Goal: Navigation & Orientation: Find specific page/section

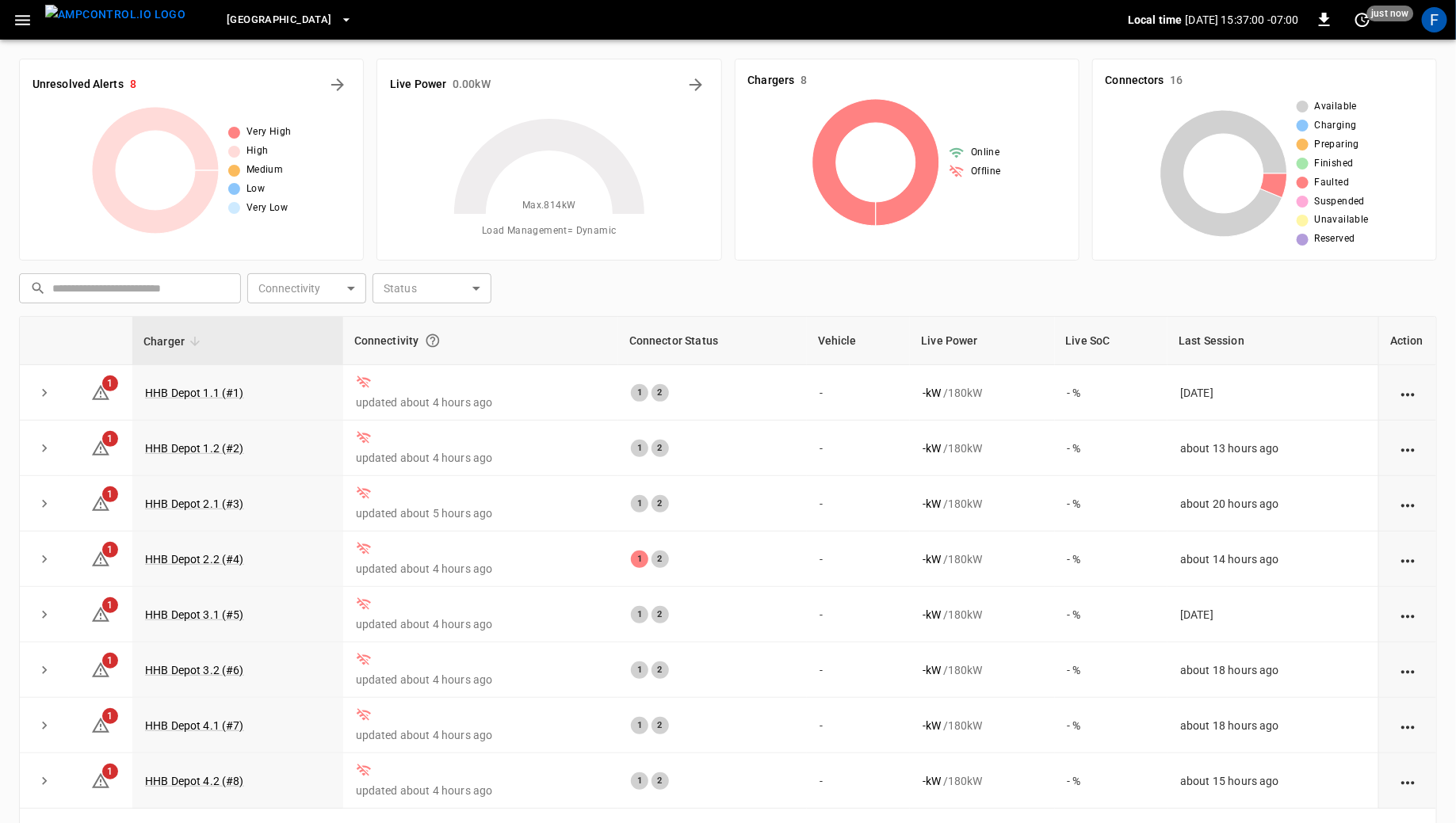
click at [265, 49] on div "Unresolved Alerts 8 Very High High Medium Low Very Low" at bounding box center [184, 154] width 357 height 215
click at [280, 23] on span "[GEOGRAPHIC_DATA]" at bounding box center [279, 20] width 105 height 18
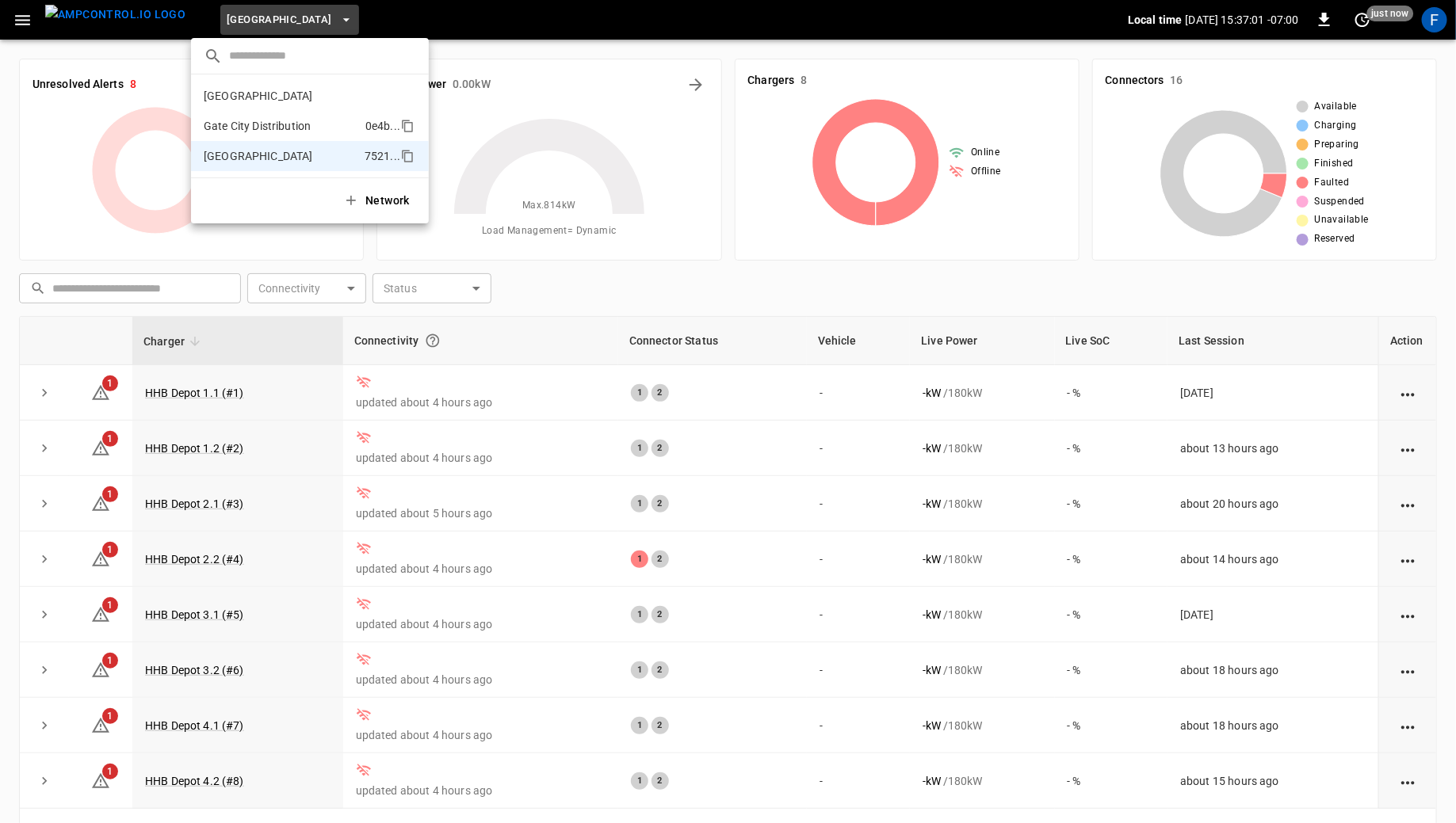
click at [278, 127] on p "Gate City Distribution" at bounding box center [281, 125] width 155 height 16
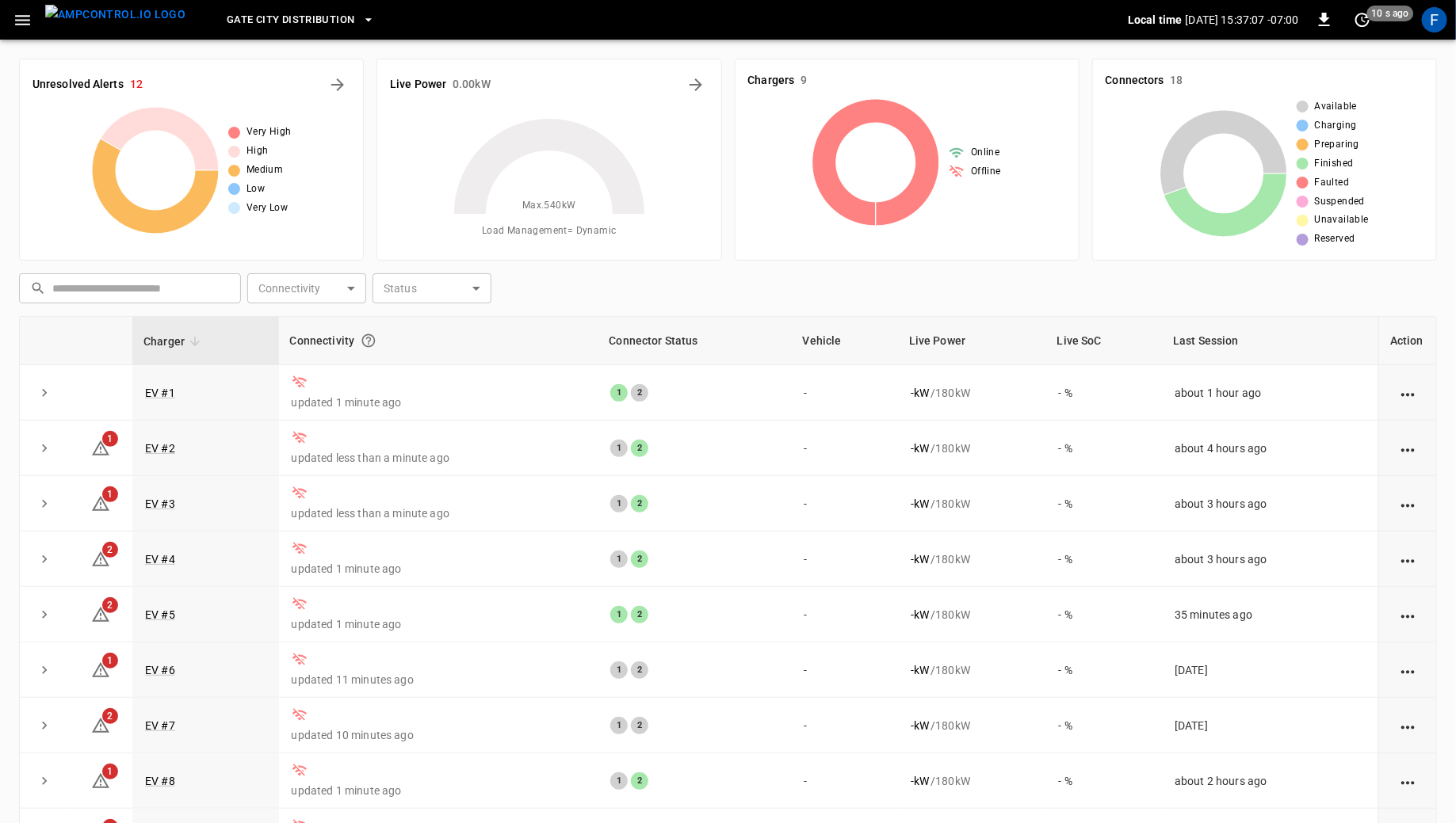
click at [281, 9] on button "Gate City Distribution" at bounding box center [300, 20] width 161 height 31
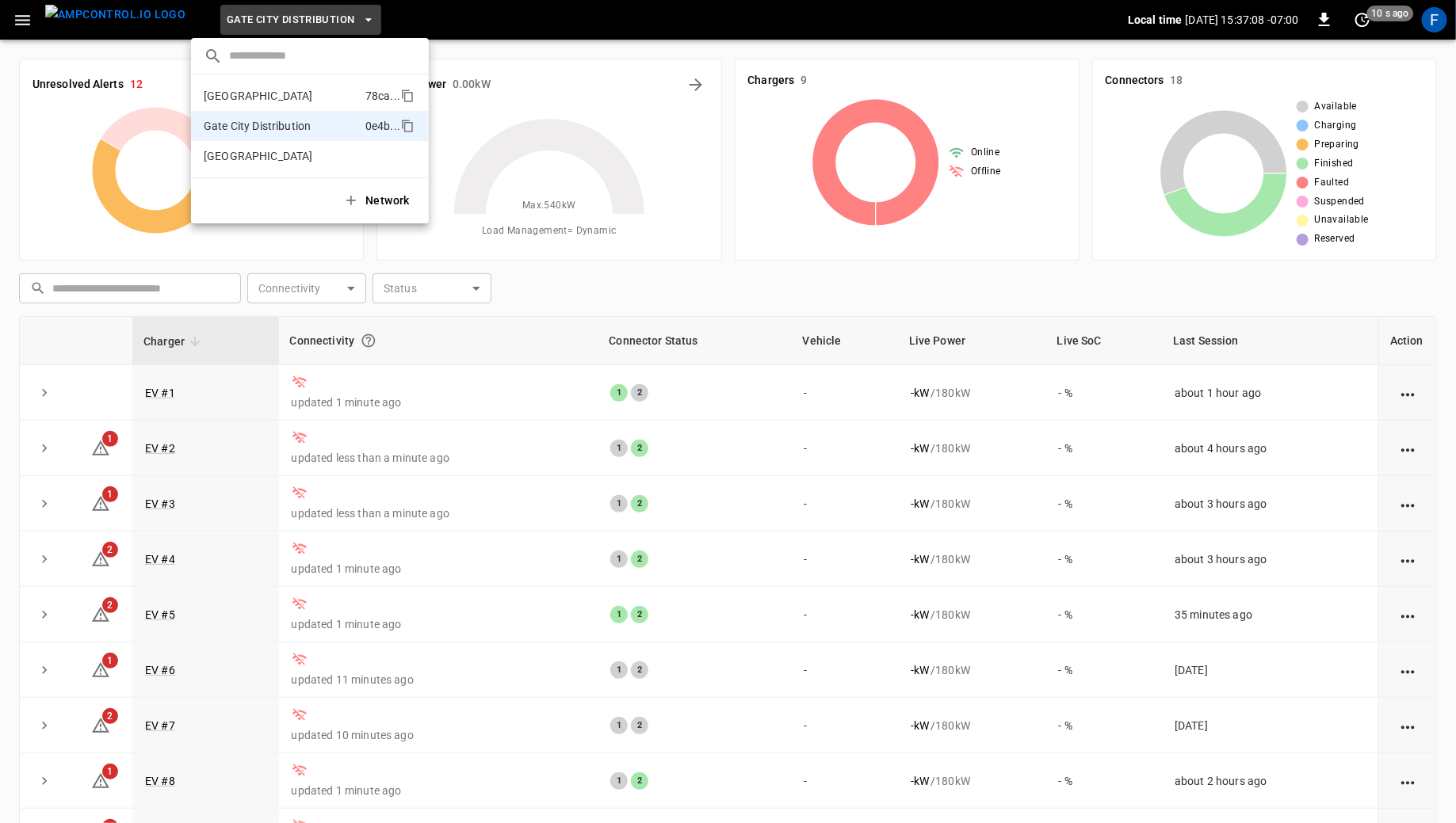
click at [284, 91] on p "[GEOGRAPHIC_DATA]" at bounding box center [281, 96] width 155 height 16
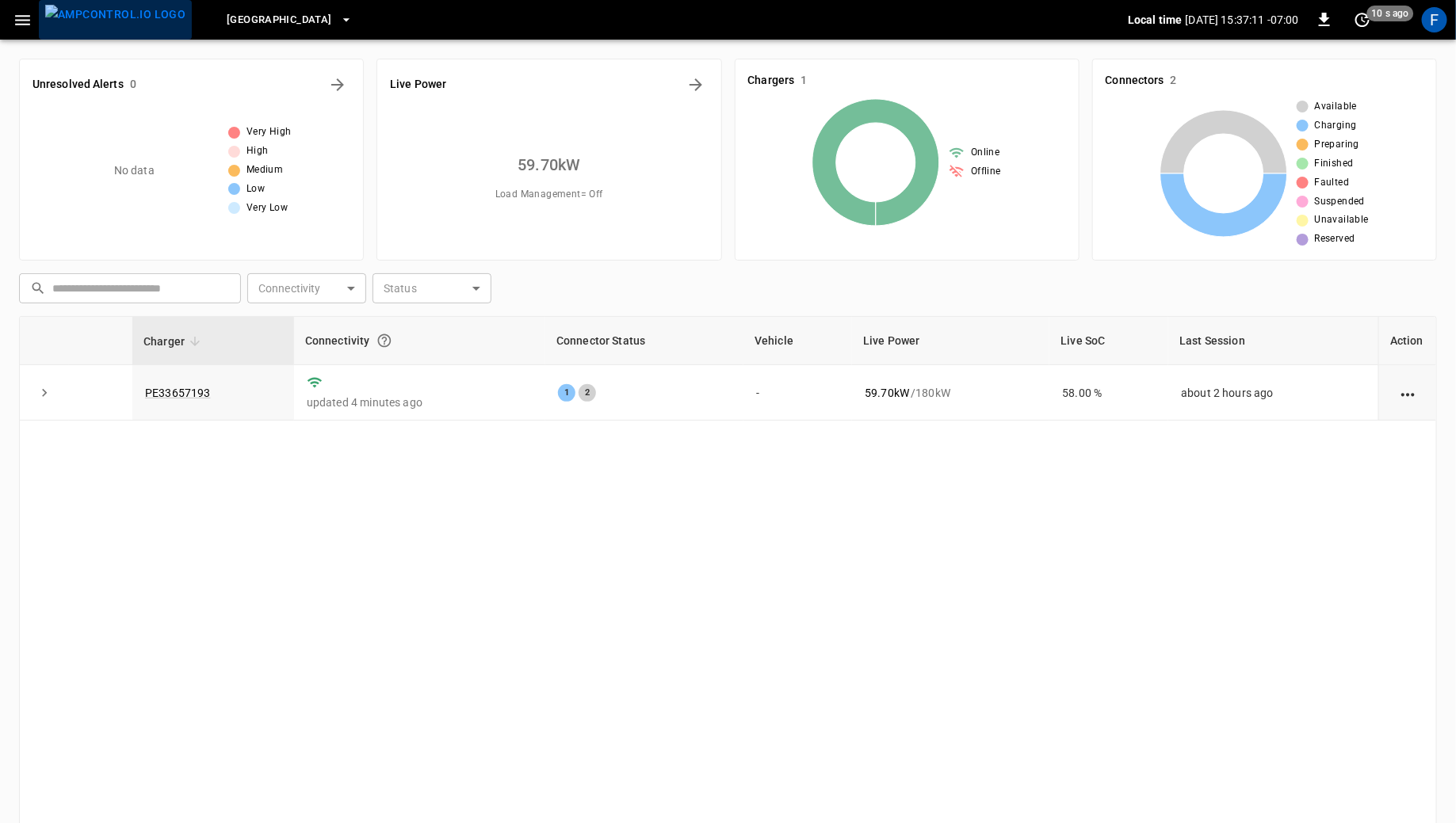
click at [124, 23] on img "menu" at bounding box center [115, 14] width 140 height 20
click at [241, 17] on button "[GEOGRAPHIC_DATA]" at bounding box center [289, 20] width 138 height 31
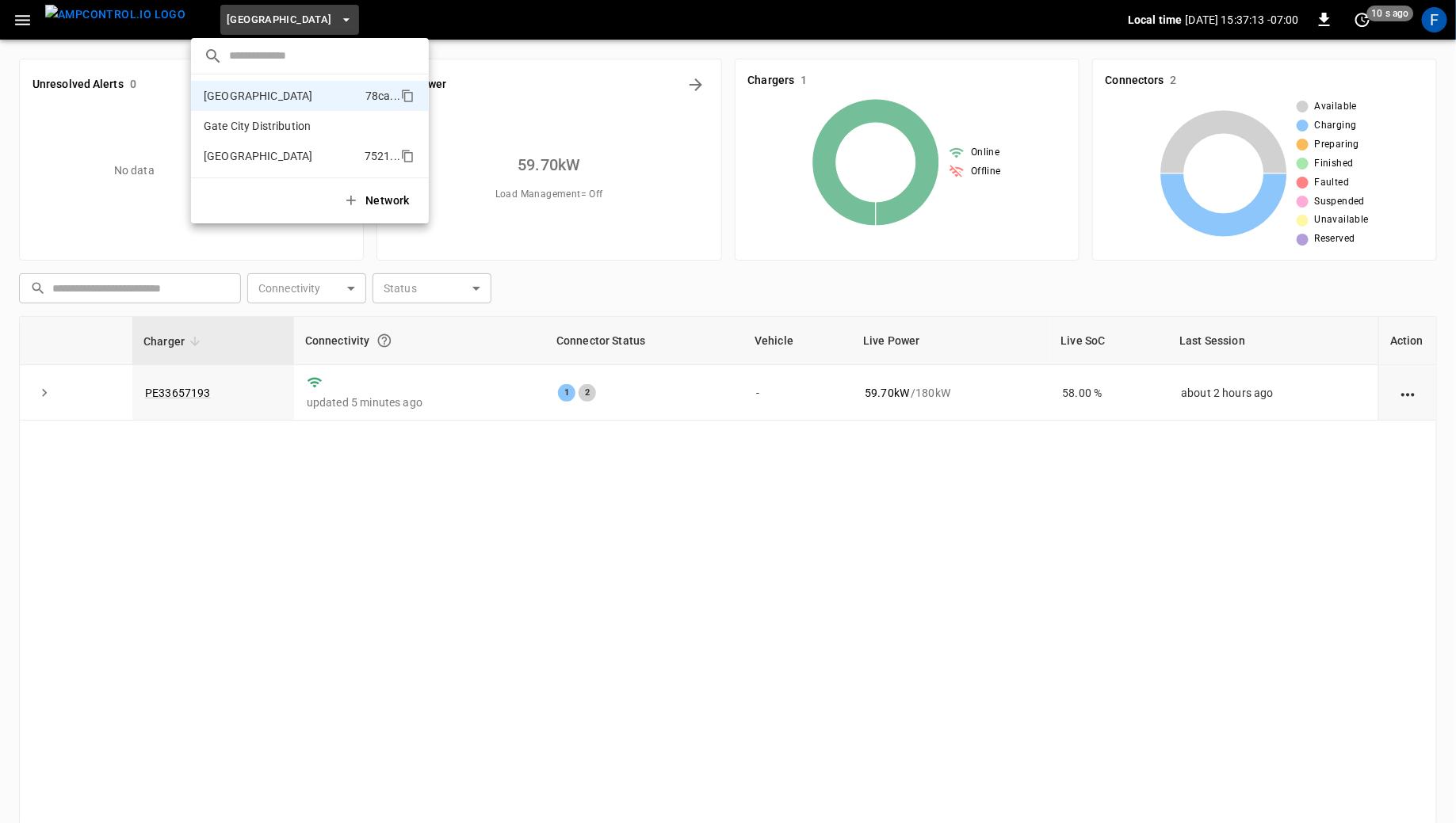
click at [247, 143] on li "[GEOGRAPHIC_DATA] 7521 ..." at bounding box center [310, 155] width 238 height 30
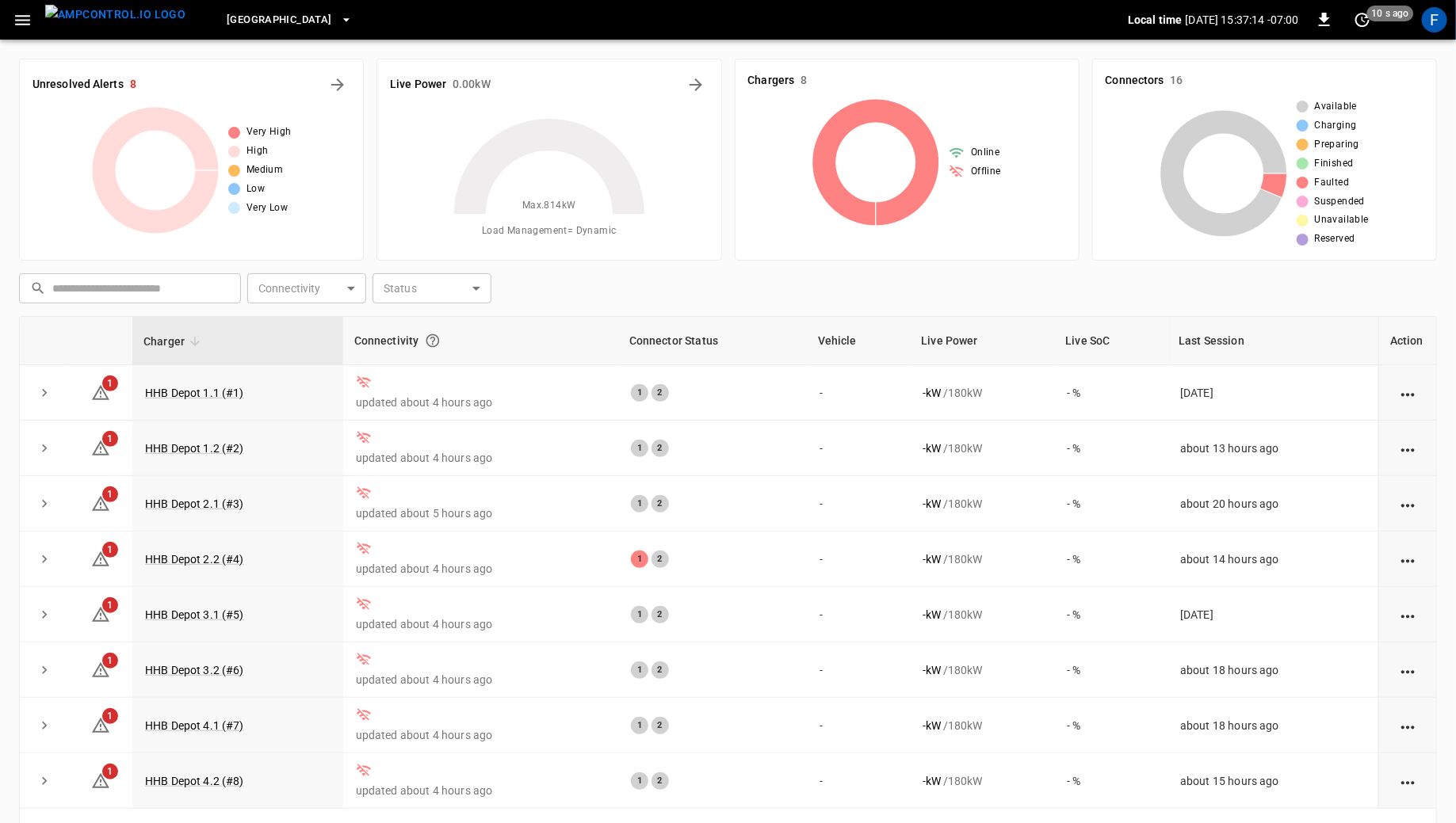
click at [252, 53] on div "Unresolved Alerts 8 Very High High Medium Low Very Low" at bounding box center [184, 154] width 357 height 215
click at [270, 9] on button "[GEOGRAPHIC_DATA]" at bounding box center [289, 20] width 138 height 31
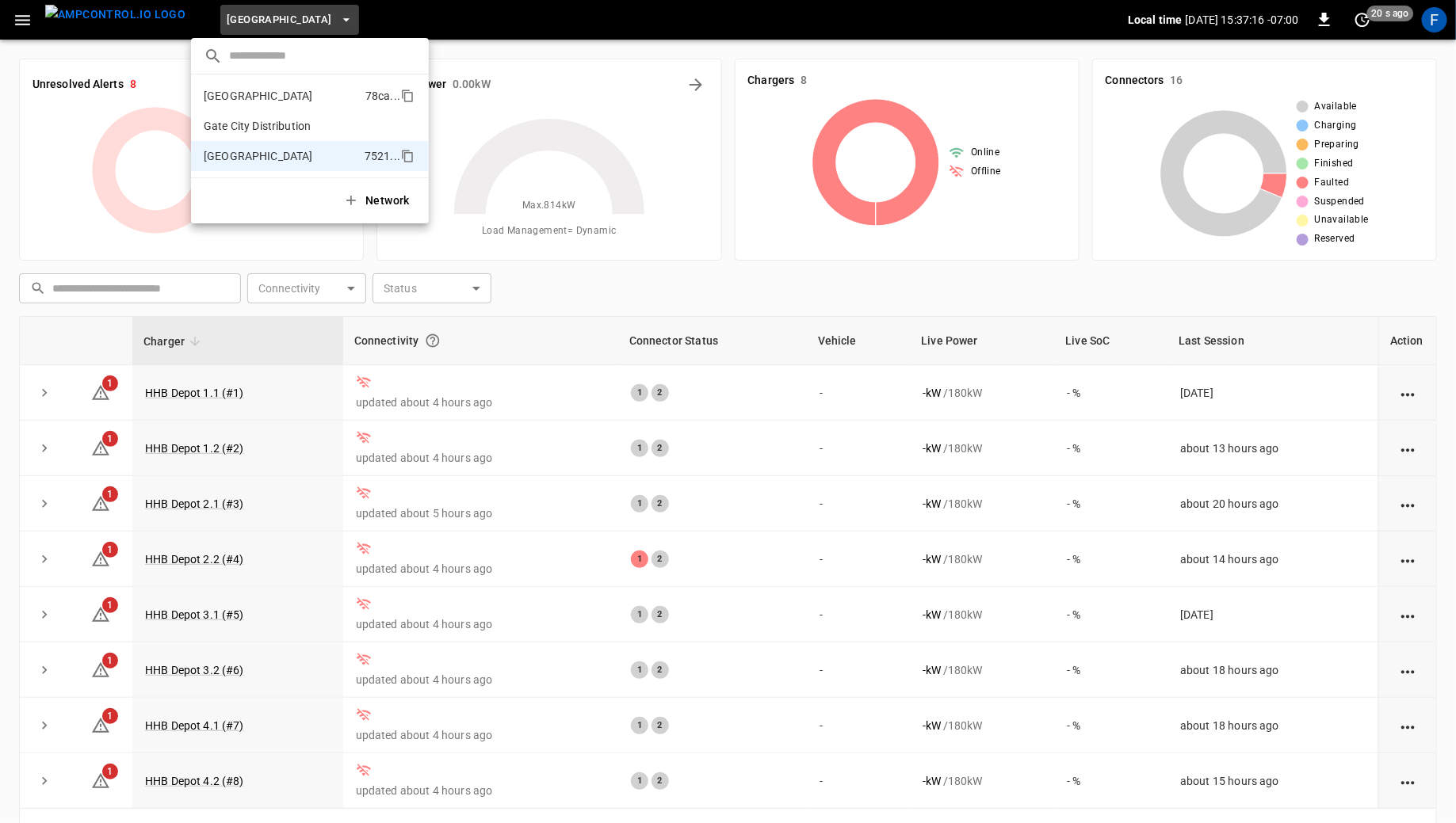
click at [268, 96] on p "[GEOGRAPHIC_DATA]" at bounding box center [281, 96] width 155 height 16
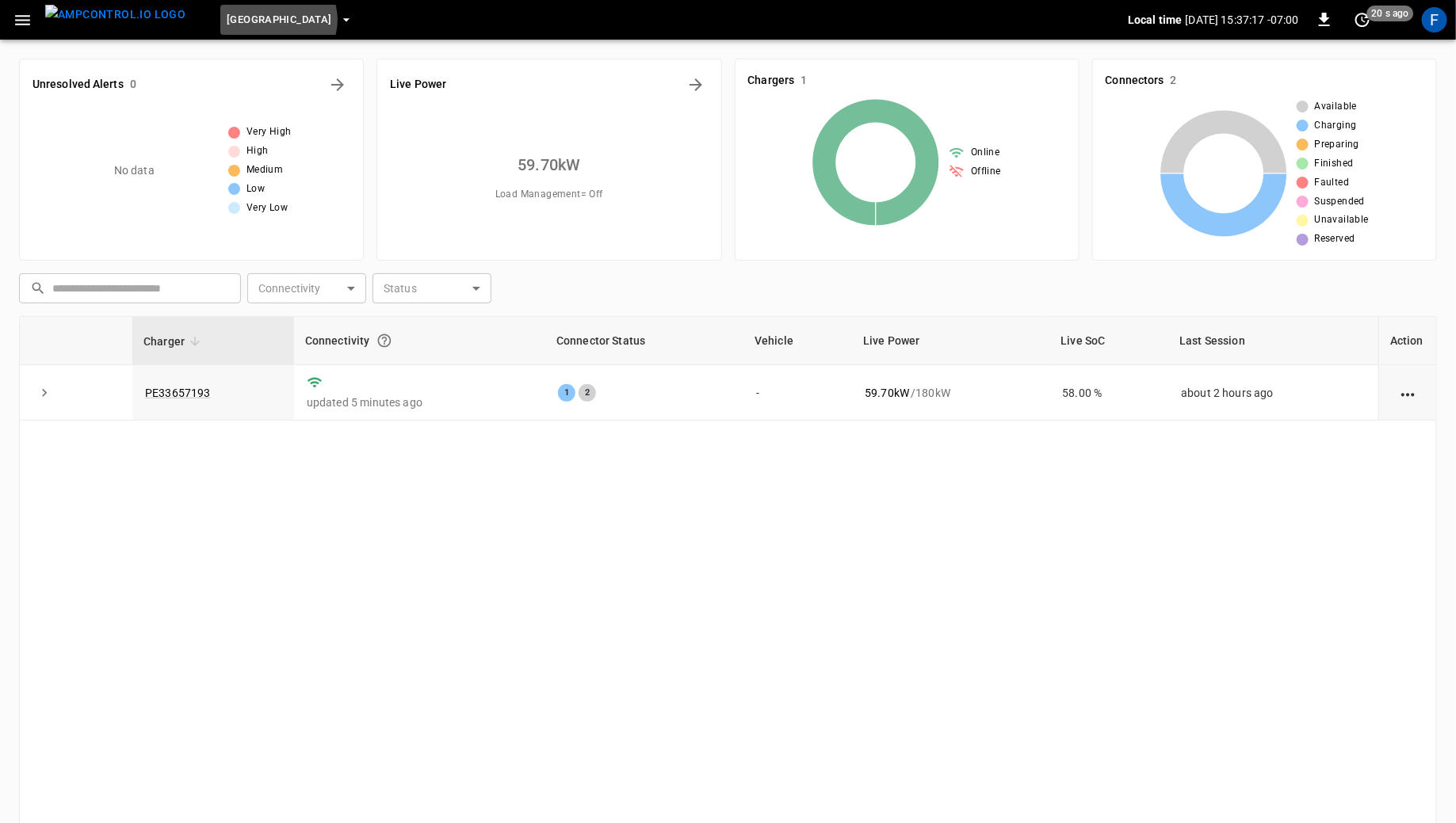
click at [339, 20] on icon "button" at bounding box center [346, 20] width 16 height 16
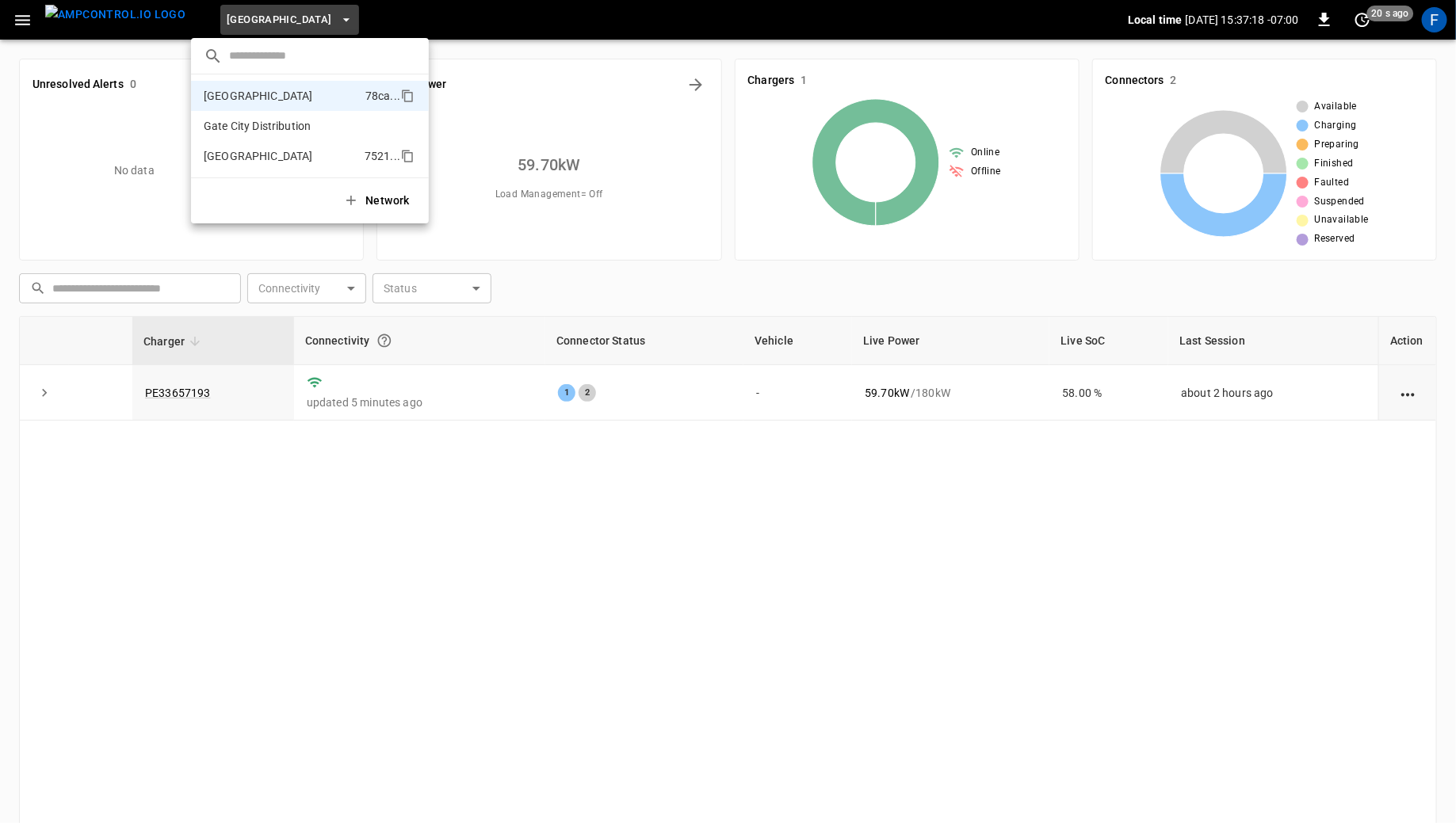
click at [258, 146] on li "[GEOGRAPHIC_DATA] 7521 ..." at bounding box center [310, 155] width 238 height 30
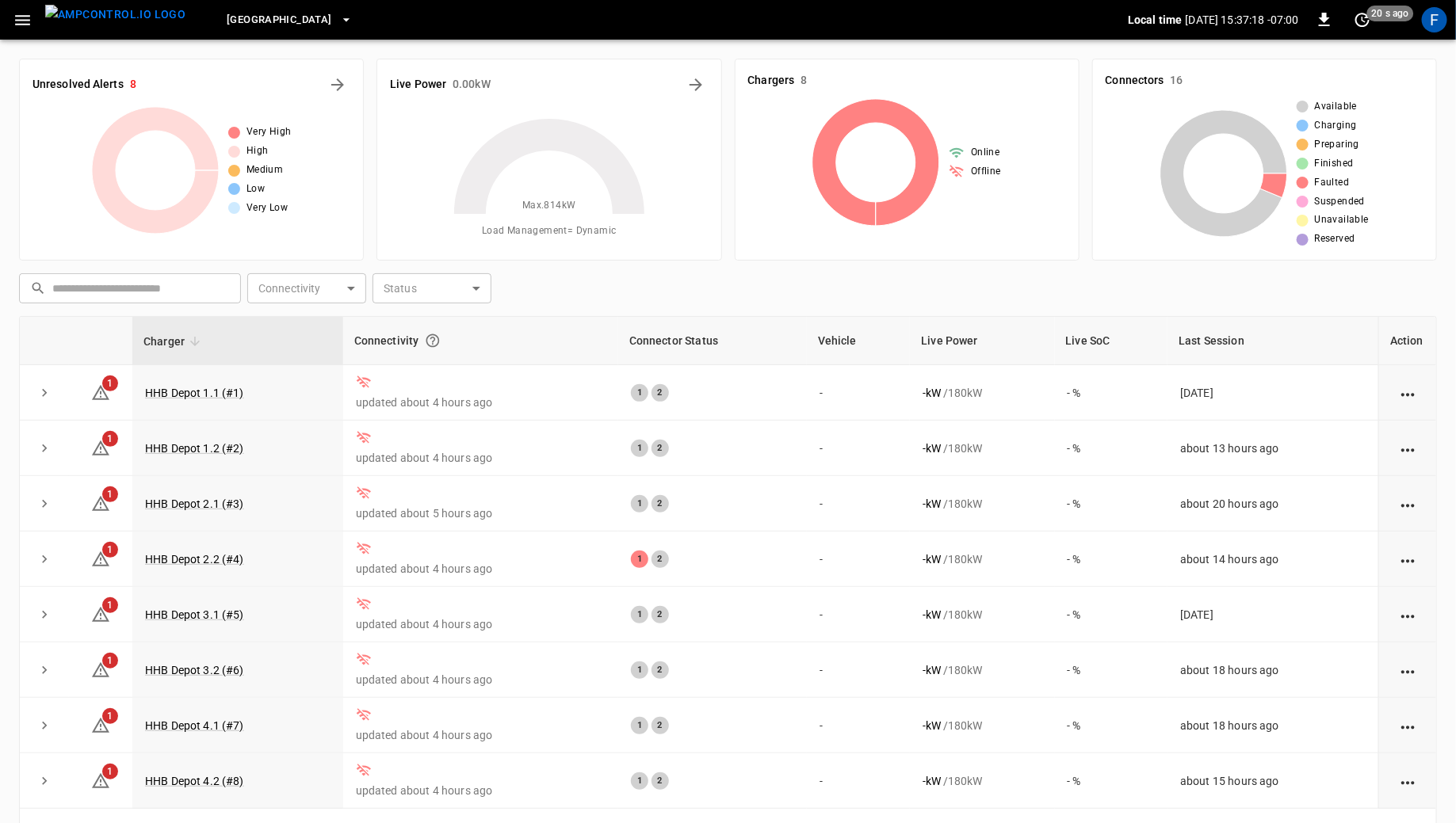
click at [237, 18] on span "[GEOGRAPHIC_DATA]" at bounding box center [279, 20] width 105 height 18
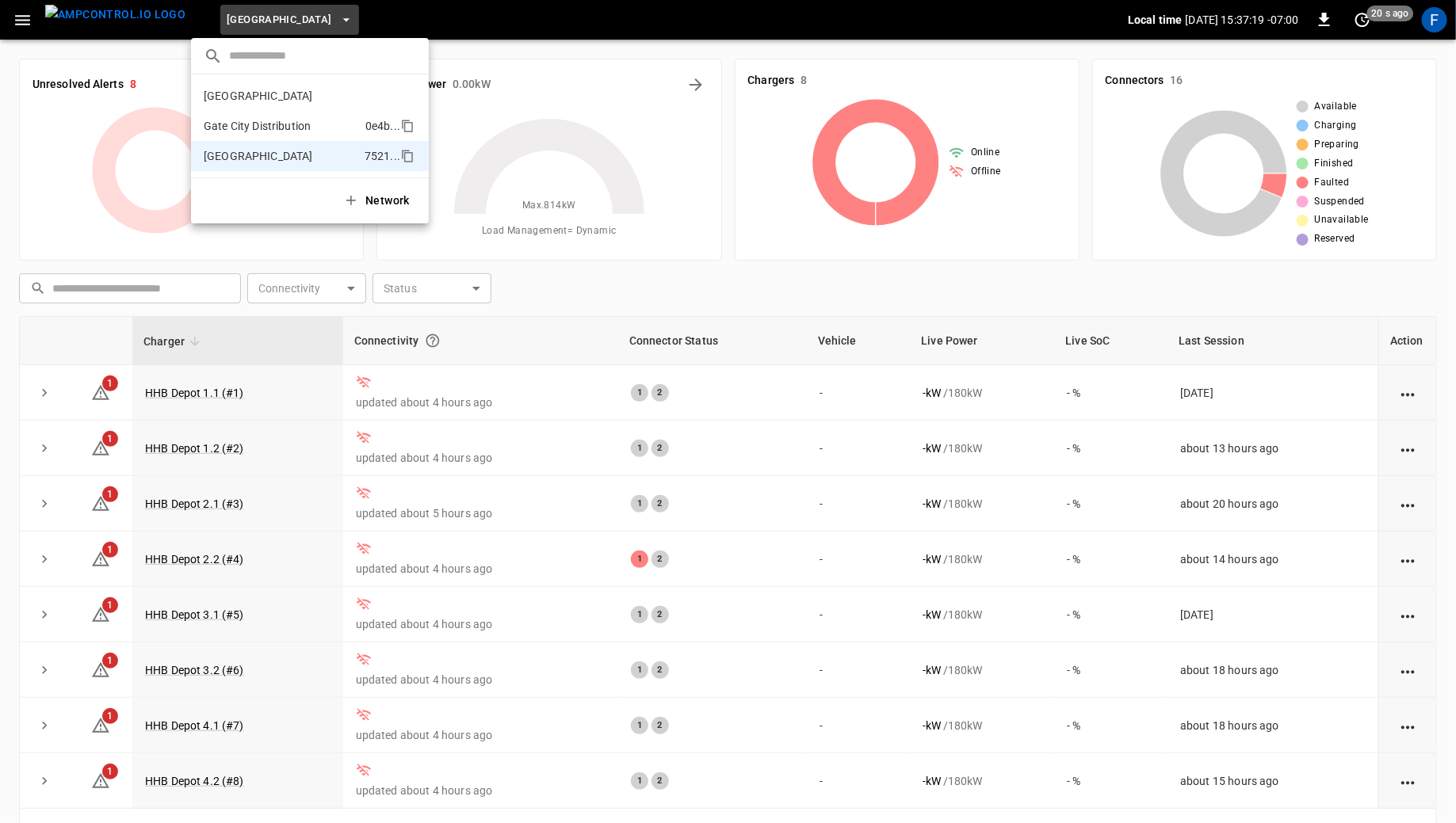
click at [246, 113] on li "Gate City Distribution 0e4b ..." at bounding box center [310, 125] width 238 height 30
